Goal: Feedback & Contribution: Leave review/rating

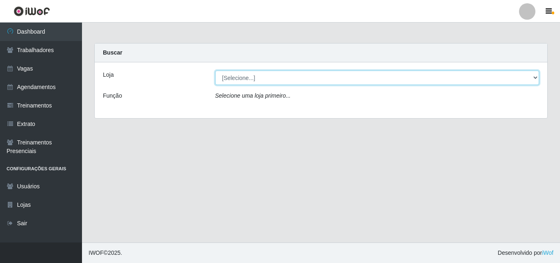
click at [235, 78] on select "[Selecione...] Chinatown Sushimi - [GEOGRAPHIC_DATA]" at bounding box center [377, 78] width 325 height 14
select select "357"
click at [215, 71] on select "[Selecione...] Chinatown Sushimi - [GEOGRAPHIC_DATA]" at bounding box center [377, 78] width 325 height 14
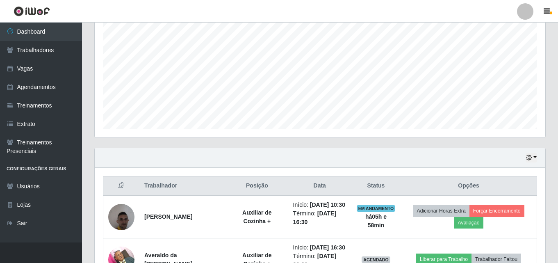
scroll to position [238, 0]
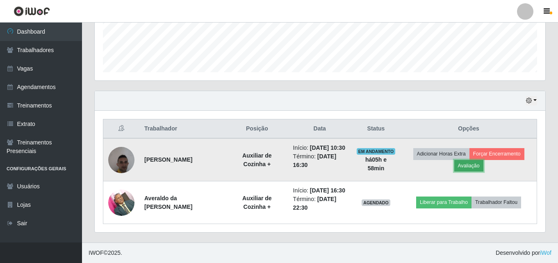
click at [474, 160] on button "Avaliação" at bounding box center [469, 165] width 29 height 11
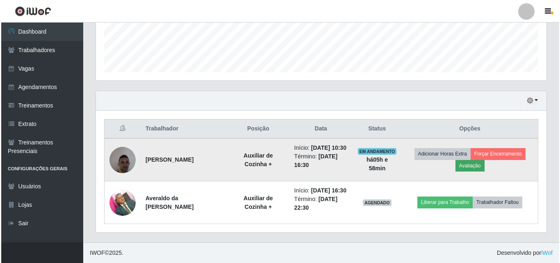
scroll to position [170, 447]
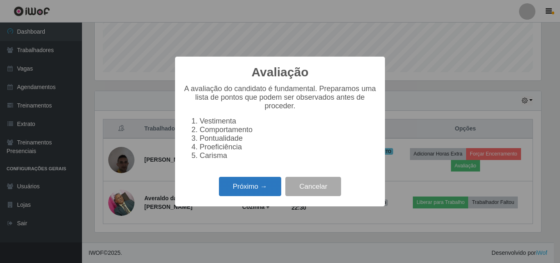
click at [265, 189] on button "Próximo →" at bounding box center [250, 186] width 62 height 19
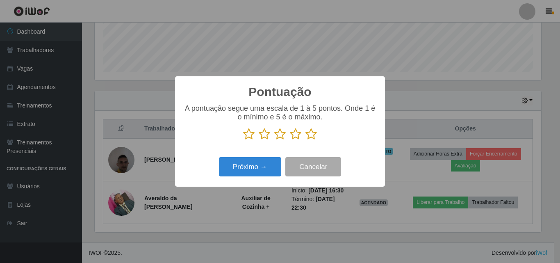
click at [294, 137] on icon at bounding box center [295, 134] width 11 height 12
click at [290, 140] on input "radio" at bounding box center [290, 140] width 0 height 0
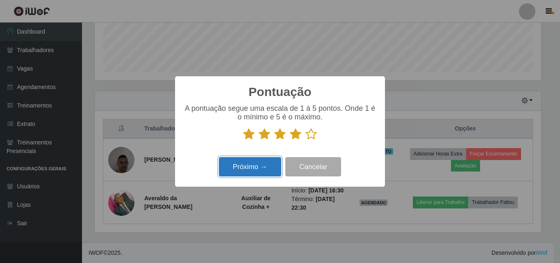
click at [263, 170] on button "Próximo →" at bounding box center [250, 166] width 62 height 19
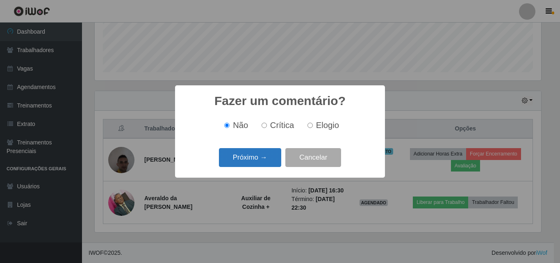
click at [270, 152] on button "Próximo →" at bounding box center [250, 157] width 62 height 19
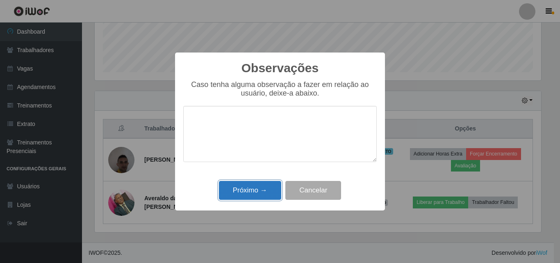
click at [271, 192] on button "Próximo →" at bounding box center [250, 190] width 62 height 19
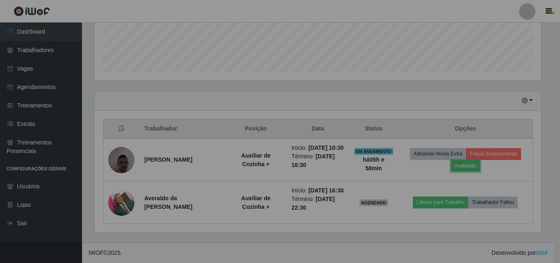
scroll to position [170, 451]
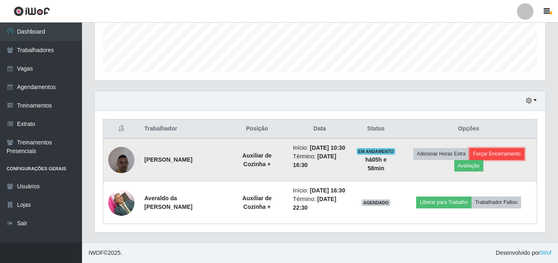
click at [503, 148] on button "Forçar Encerramento" at bounding box center [497, 153] width 55 height 11
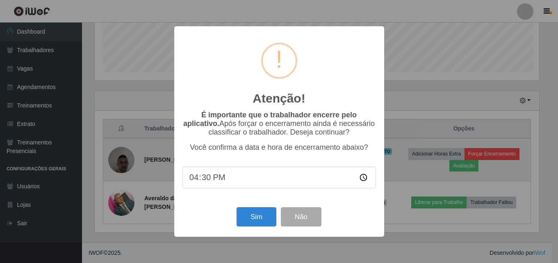
scroll to position [170, 447]
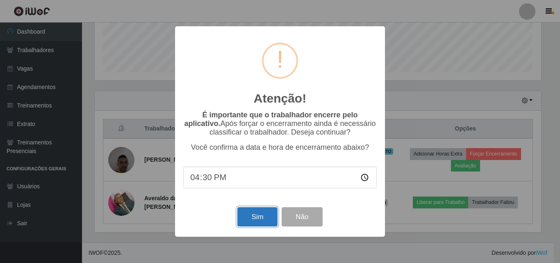
click at [256, 223] on button "Sim" at bounding box center [258, 216] width 40 height 19
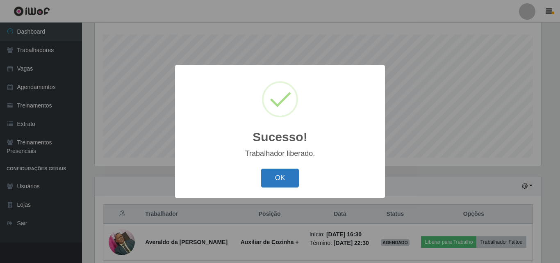
click at [278, 178] on button "OK" at bounding box center [280, 178] width 38 height 19
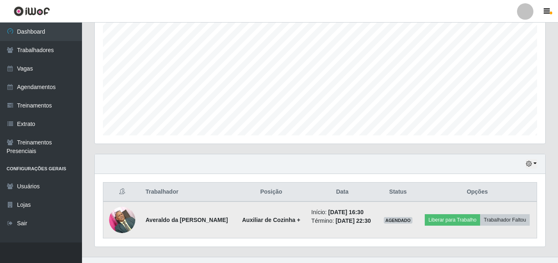
scroll to position [178, 0]
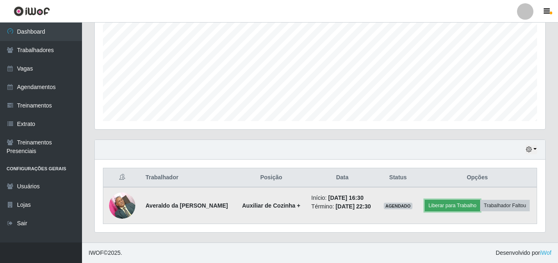
click at [473, 200] on button "Liberar para Trabalho" at bounding box center [452, 205] width 55 height 11
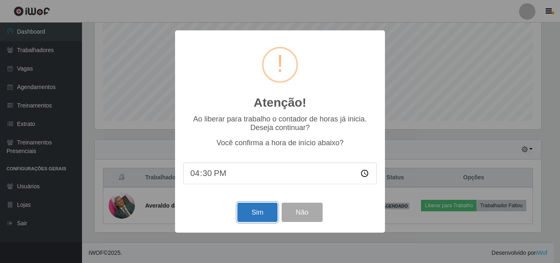
click at [253, 215] on button "Sim" at bounding box center [258, 212] width 40 height 19
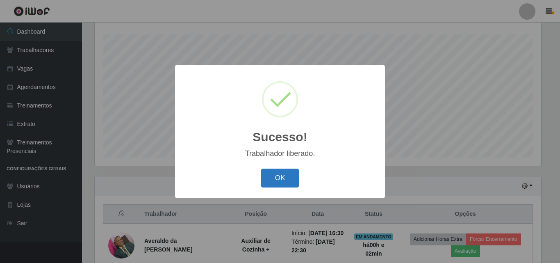
click at [273, 178] on button "OK" at bounding box center [280, 178] width 38 height 19
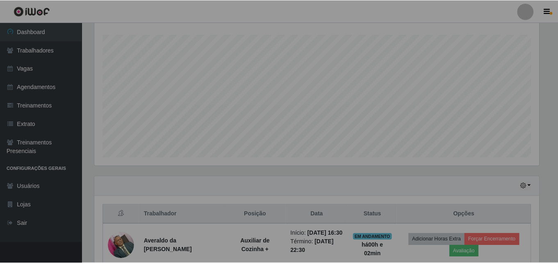
scroll to position [170, 451]
